Goal: Information Seeking & Learning: Learn about a topic

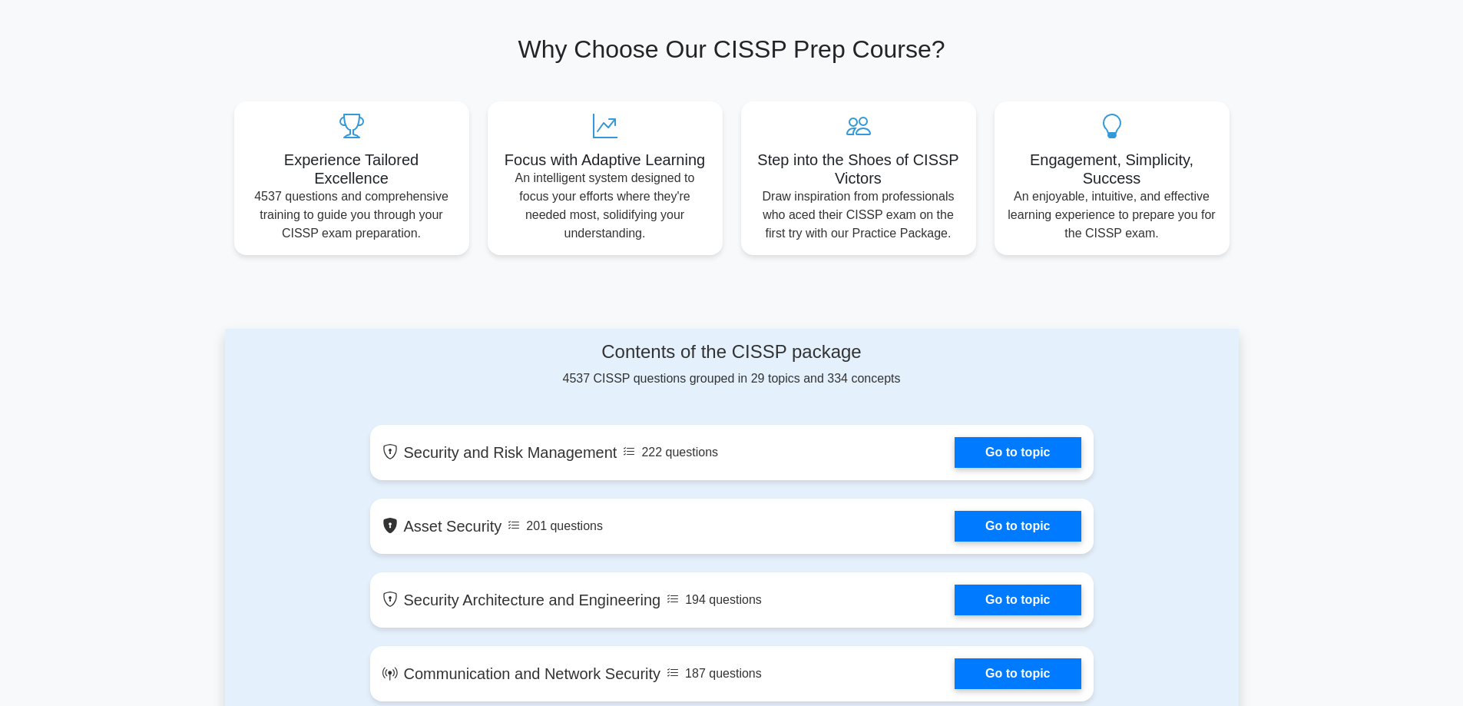
scroll to position [768, 0]
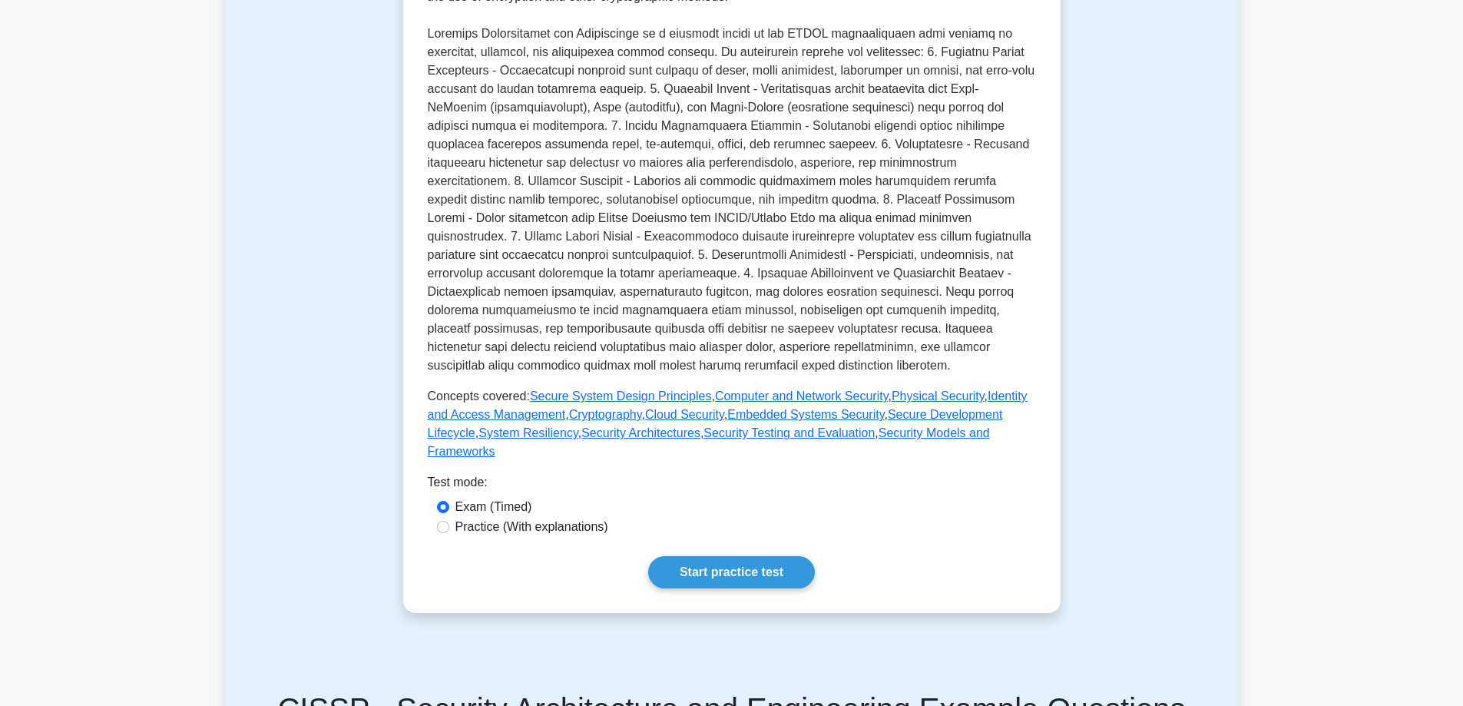
scroll to position [307, 0]
